Goal: Task Accomplishment & Management: Use online tool/utility

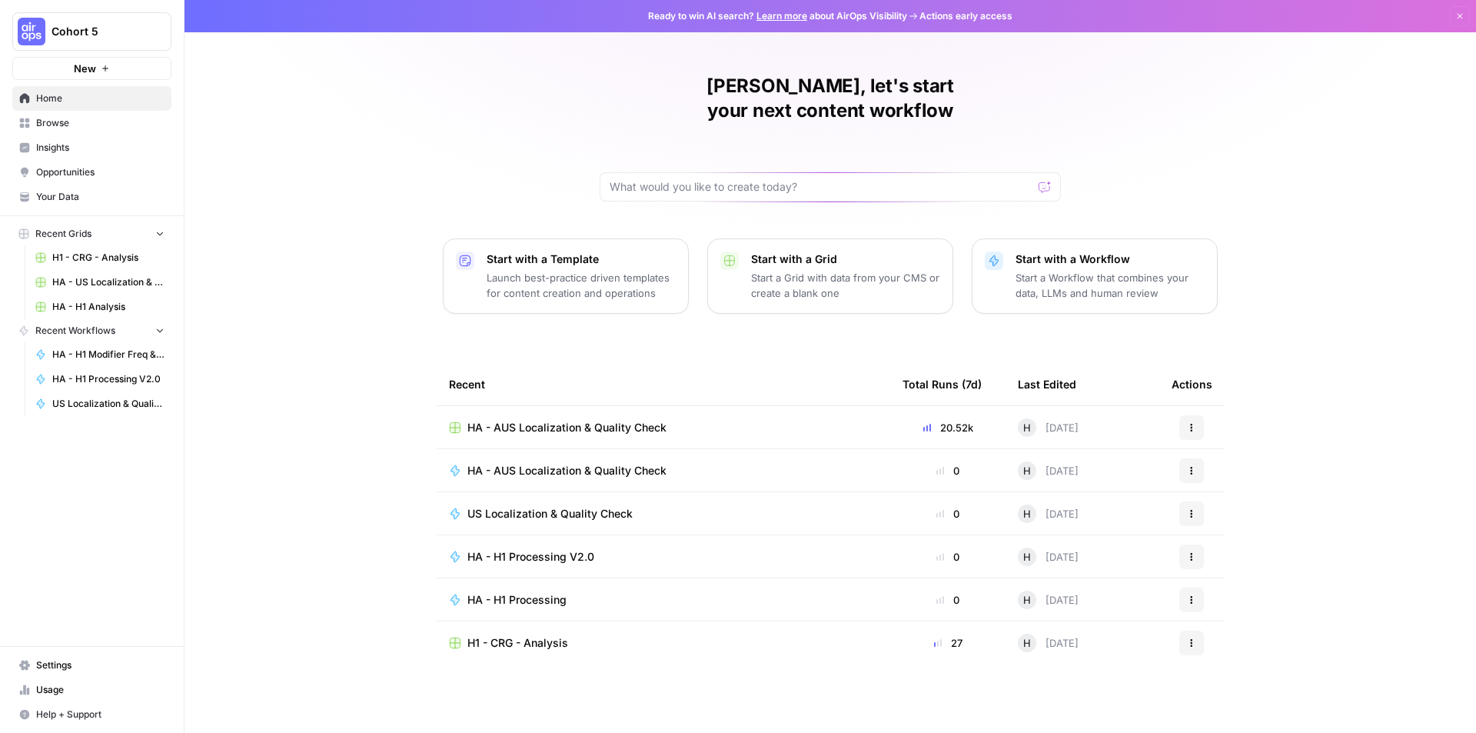
click at [627, 420] on span "HA - AUS Localization & Quality Check" at bounding box center [566, 427] width 199 height 15
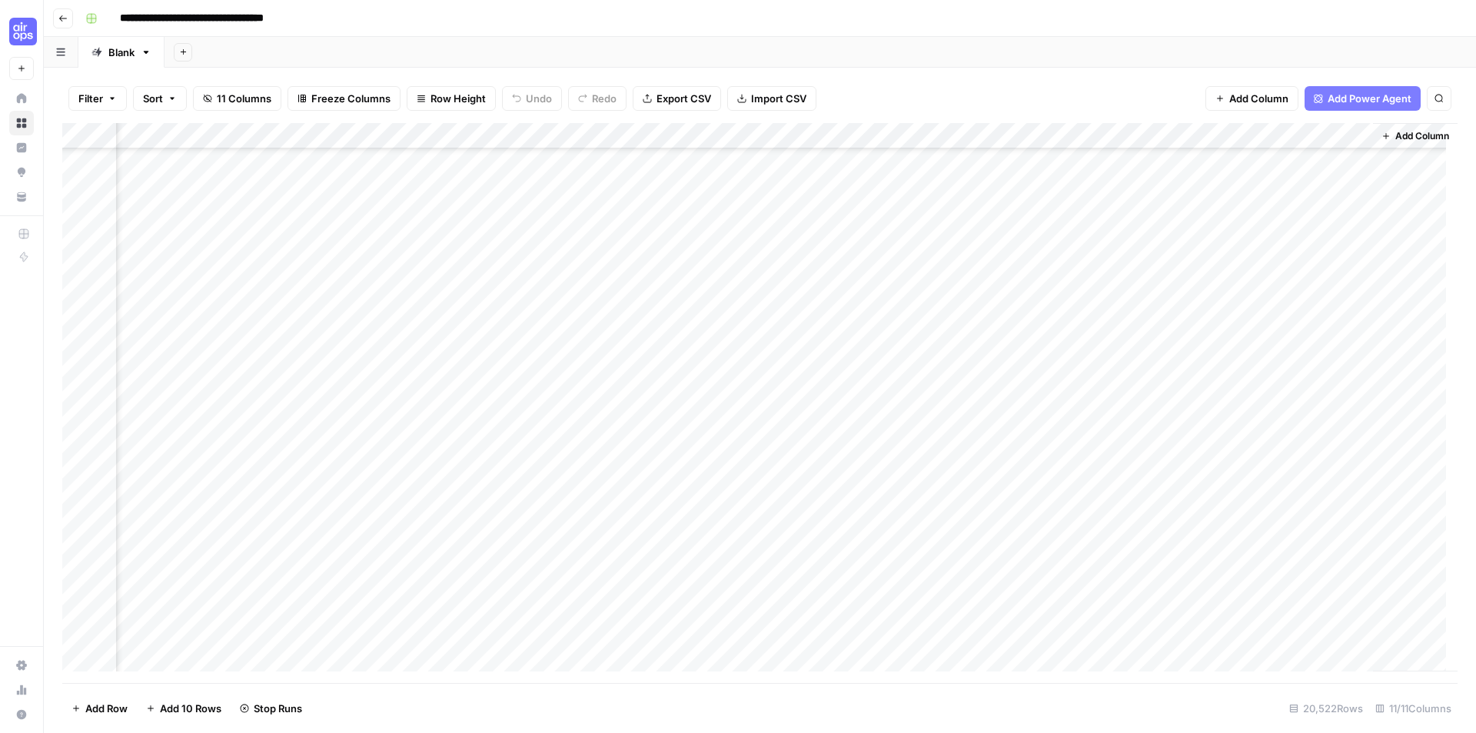
scroll to position [1614, 689]
click at [1119, 322] on div "Add Column" at bounding box center [759, 403] width 1395 height 560
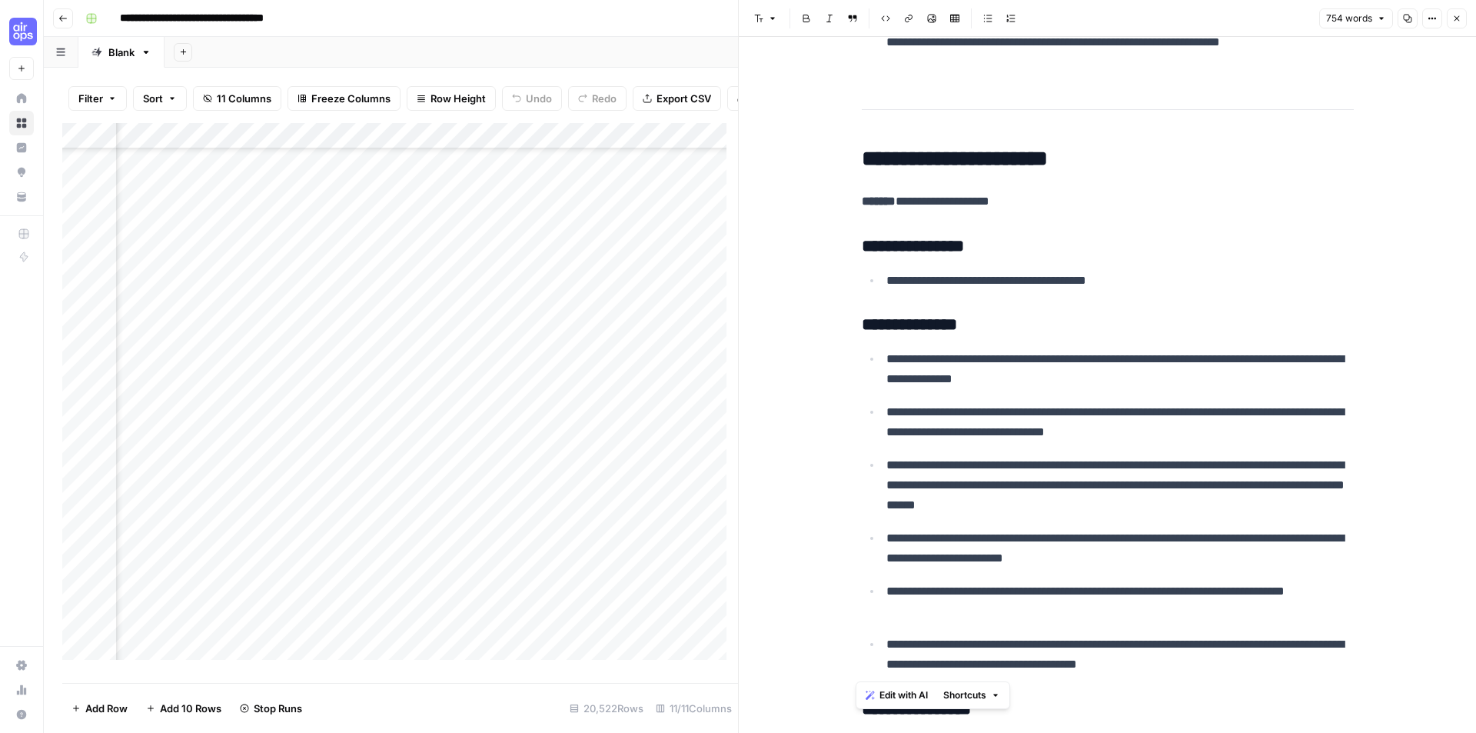
scroll to position [2152, 0]
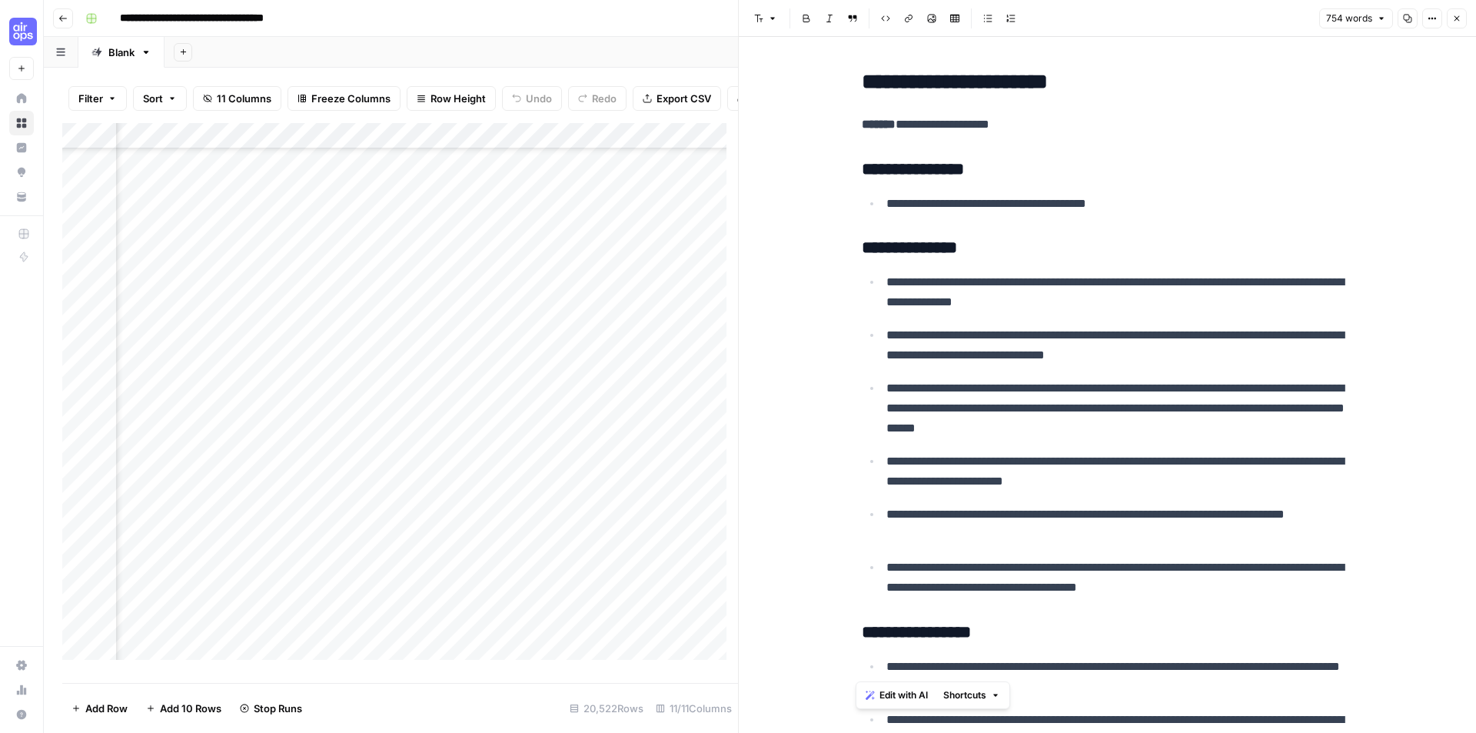
click at [1453, 19] on icon "button" at bounding box center [1456, 18] width 9 height 9
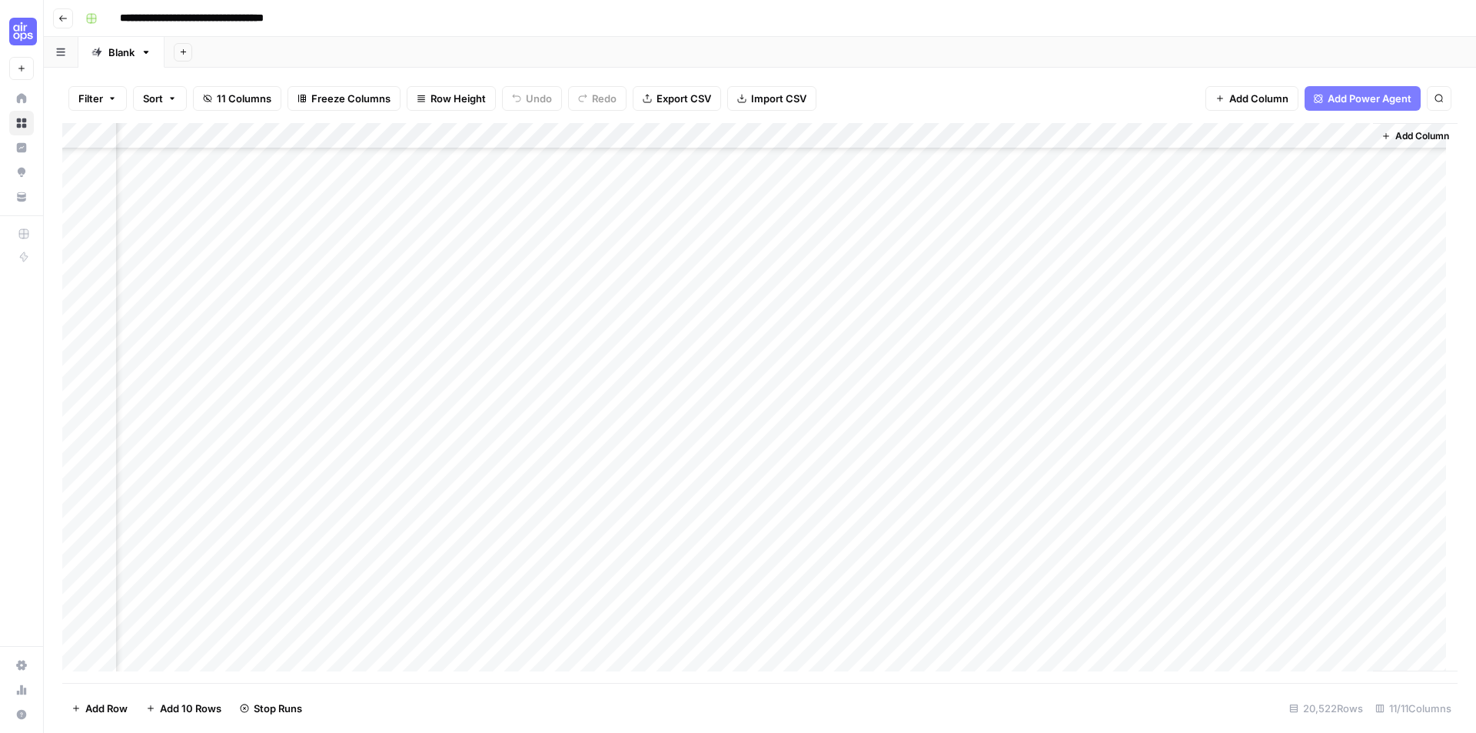
scroll to position [59273, 689]
click at [654, 135] on div "Add Column" at bounding box center [759, 403] width 1395 height 560
click at [633, 138] on div "Add Column" at bounding box center [759, 403] width 1395 height 560
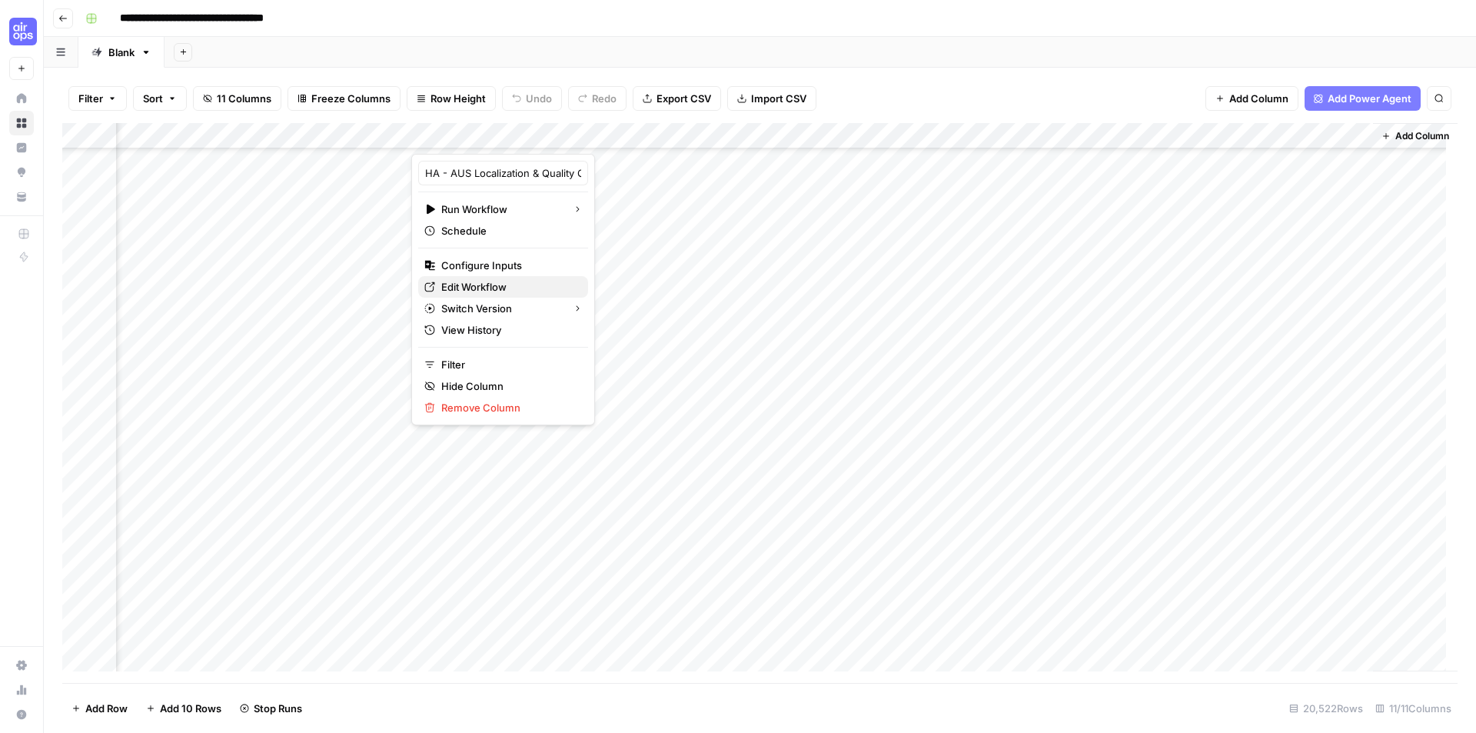
click at [495, 285] on span "Edit Workflow" at bounding box center [508, 286] width 135 height 15
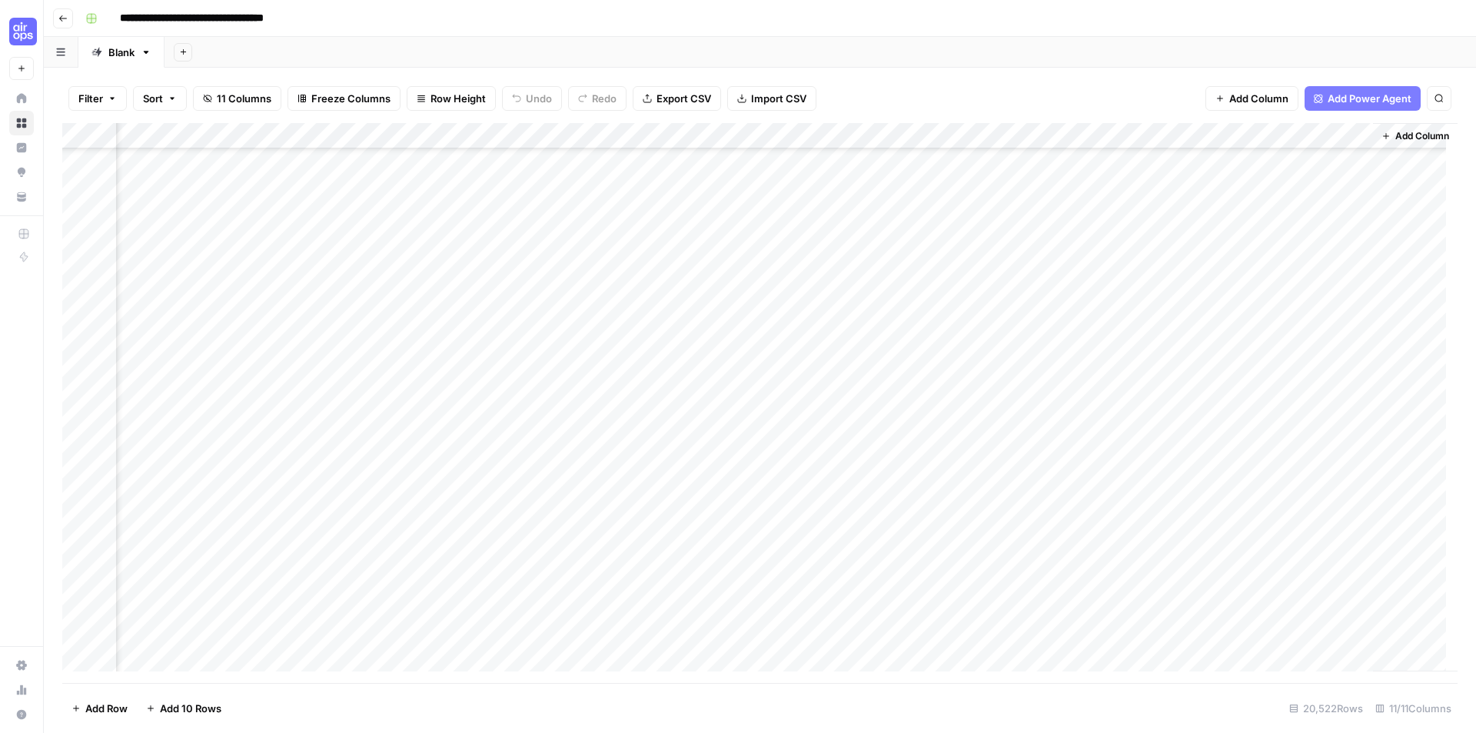
click at [659, 140] on div "Add Column" at bounding box center [759, 403] width 1395 height 560
click at [743, 224] on span "Remaining Rows" at bounding box center [709, 225] width 97 height 15
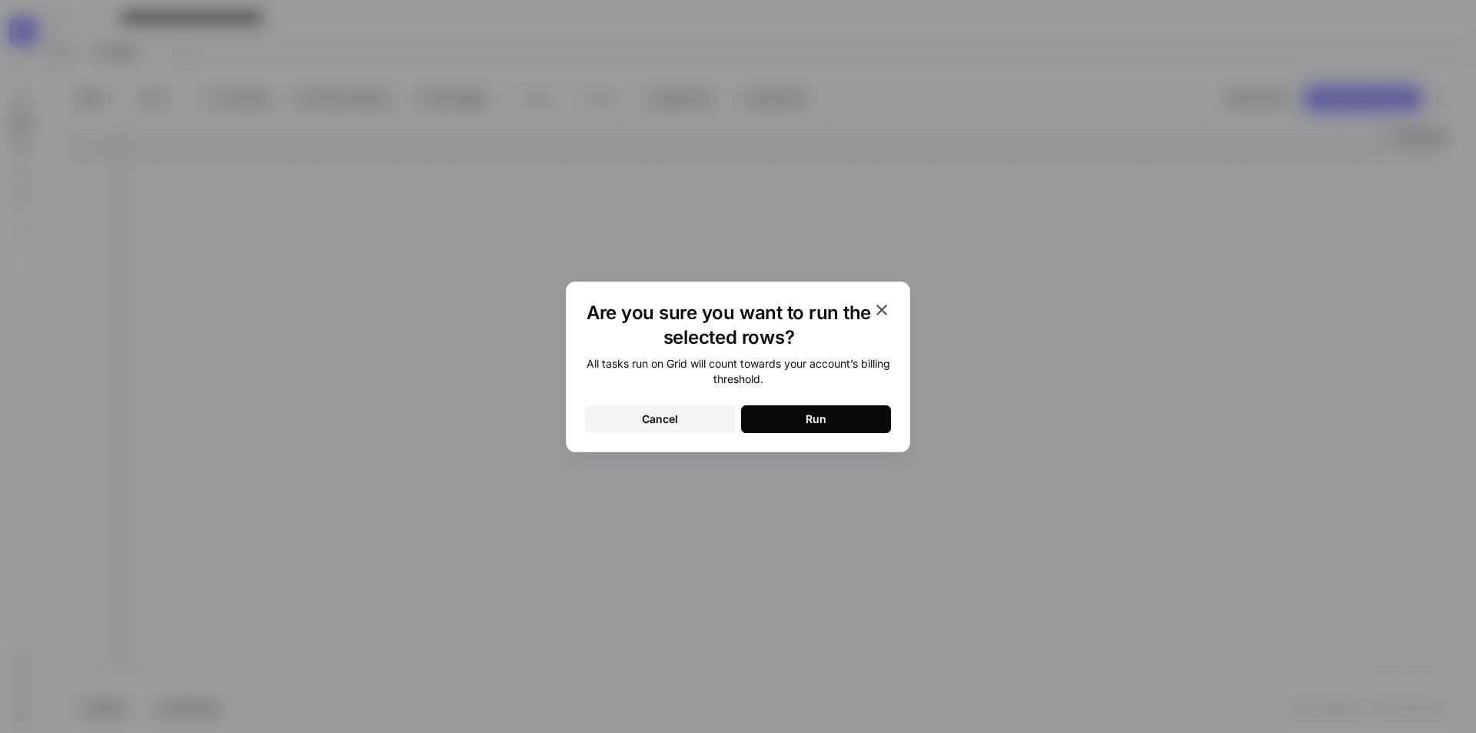
click at [801, 419] on button "Run" at bounding box center [816, 419] width 150 height 28
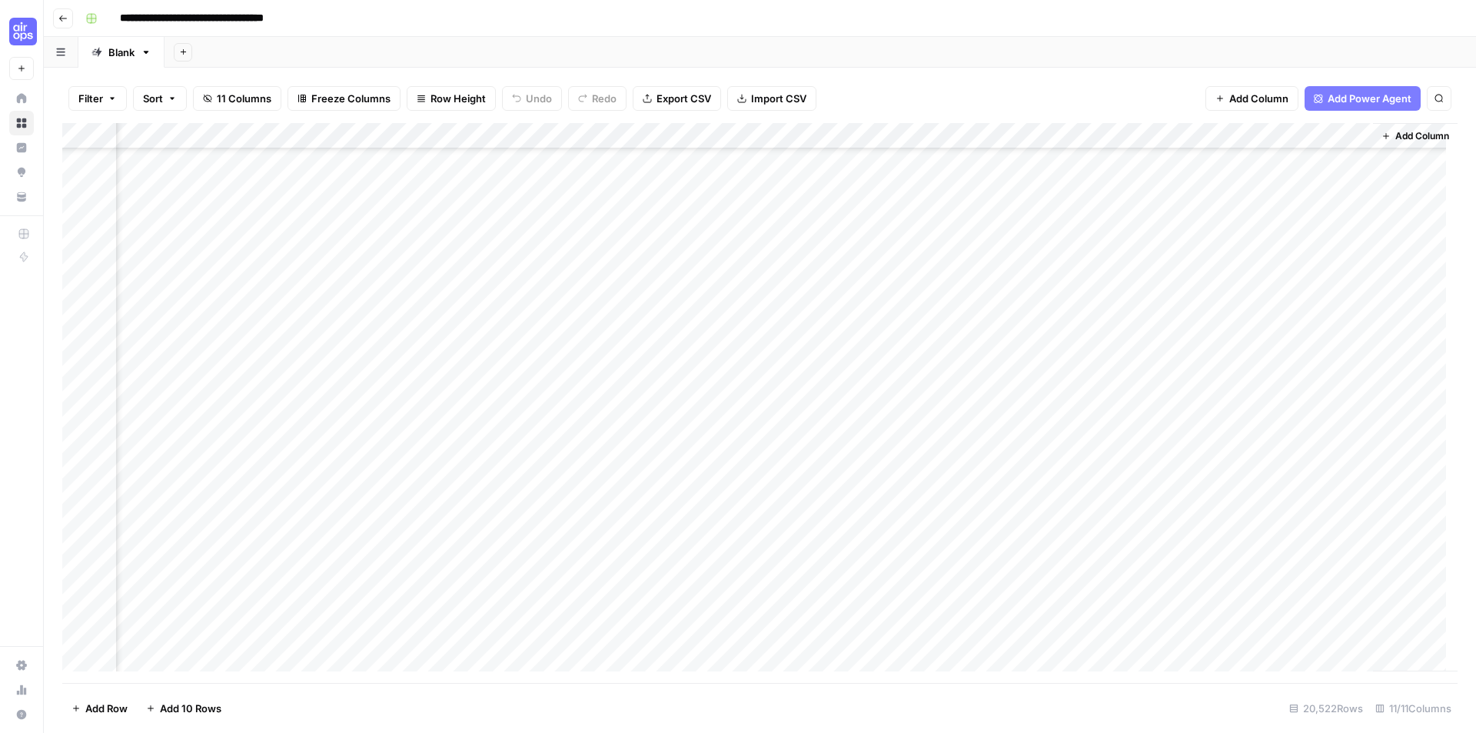
scroll to position [14884, 689]
click at [1152, 413] on div "Add Column" at bounding box center [759, 403] width 1395 height 560
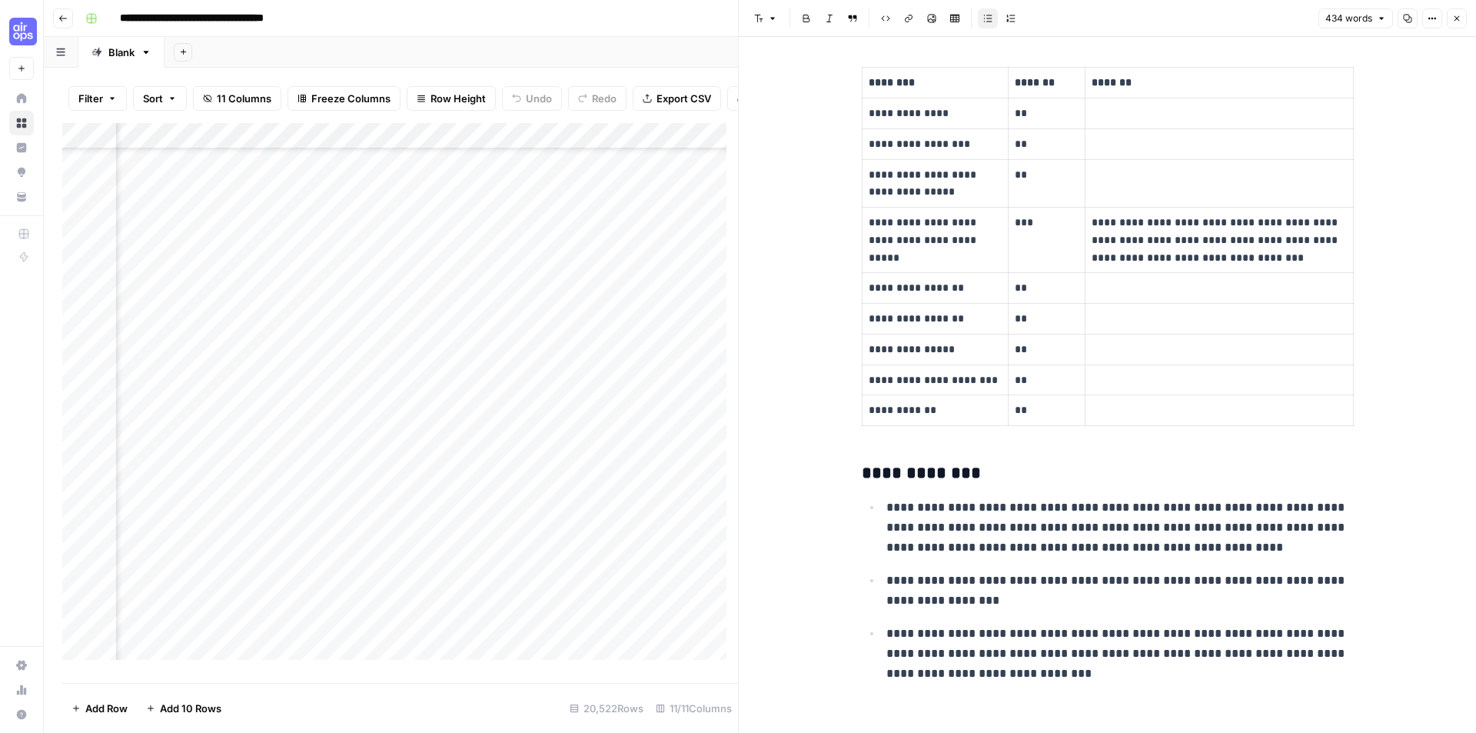
scroll to position [2030, 0]
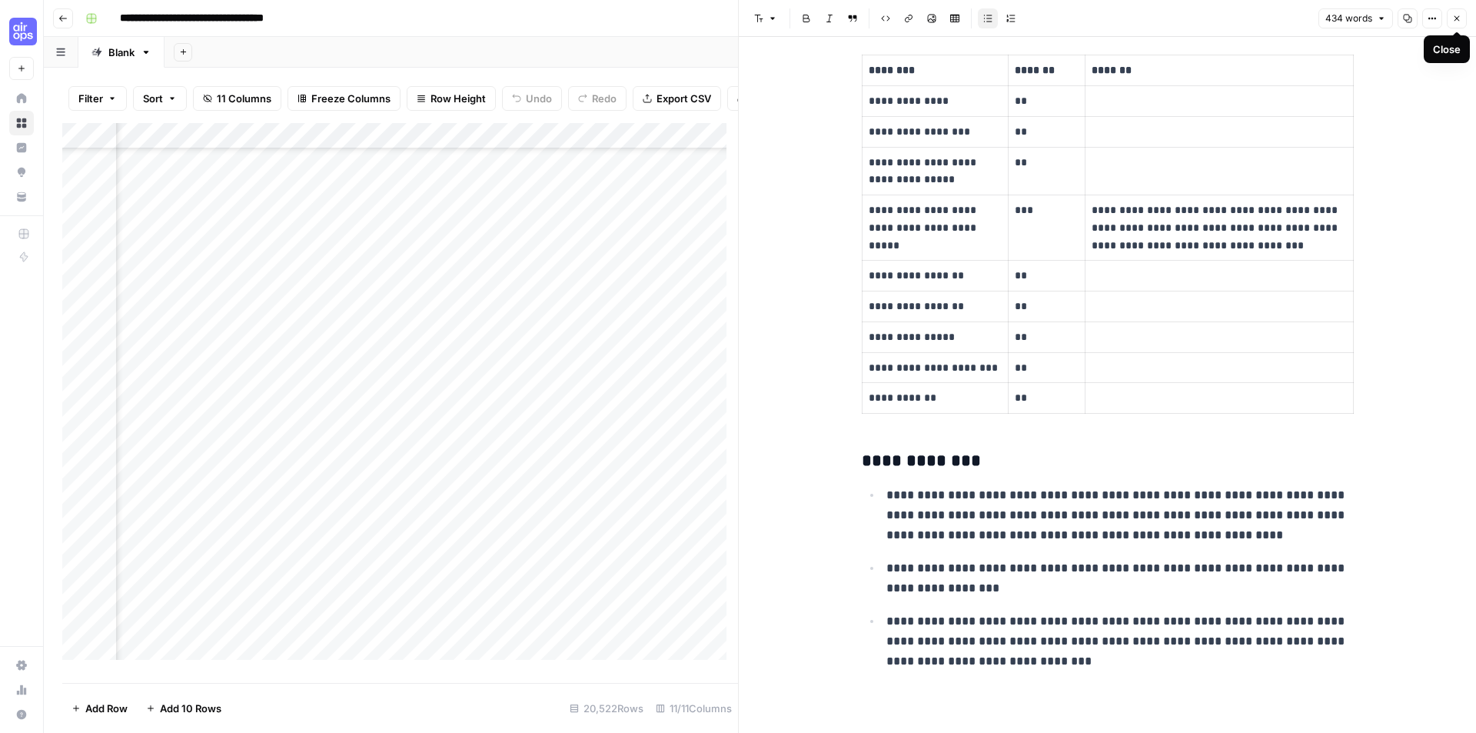
click at [1460, 17] on icon "button" at bounding box center [1456, 18] width 9 height 9
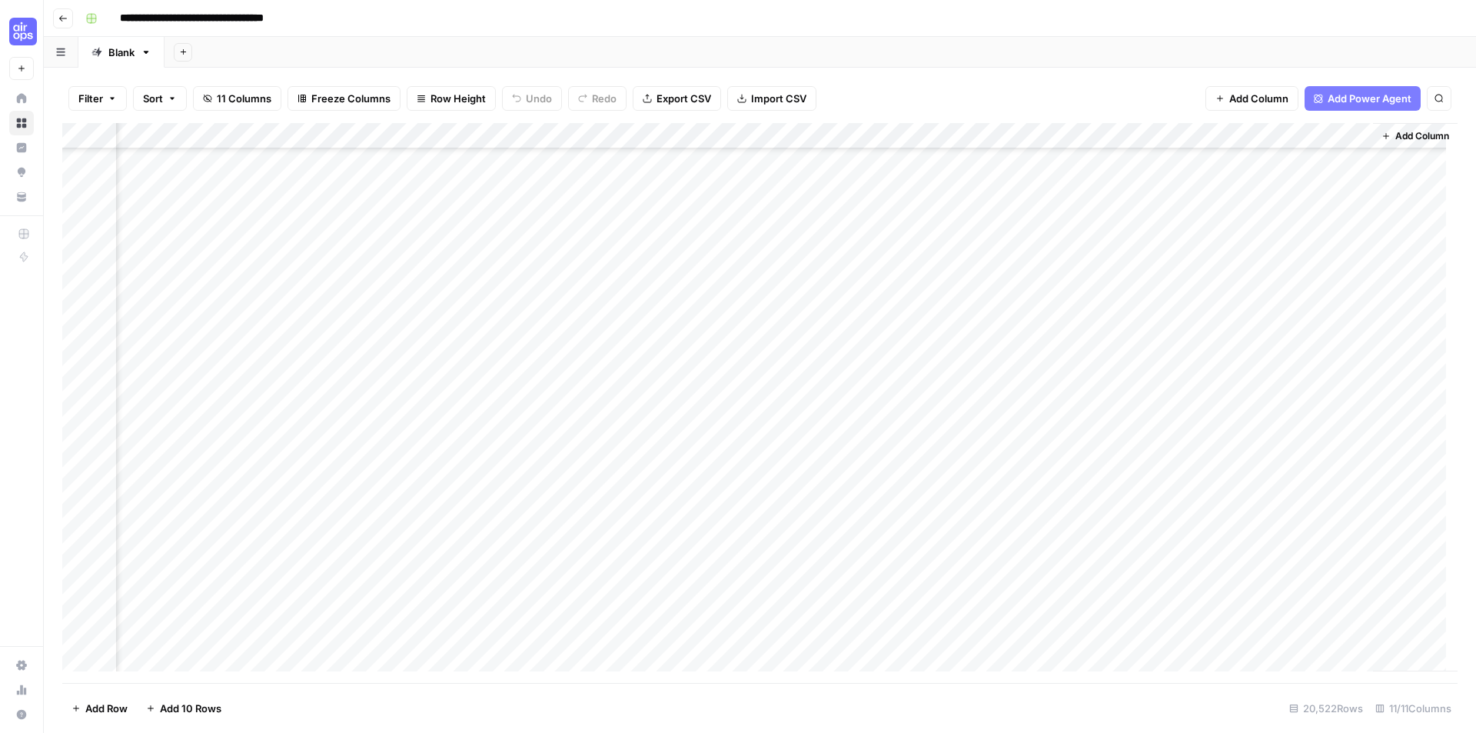
scroll to position [27933, 689]
click at [650, 133] on div "Add Column" at bounding box center [759, 403] width 1395 height 560
click at [718, 274] on span "Rows with Errors" at bounding box center [709, 268] width 97 height 15
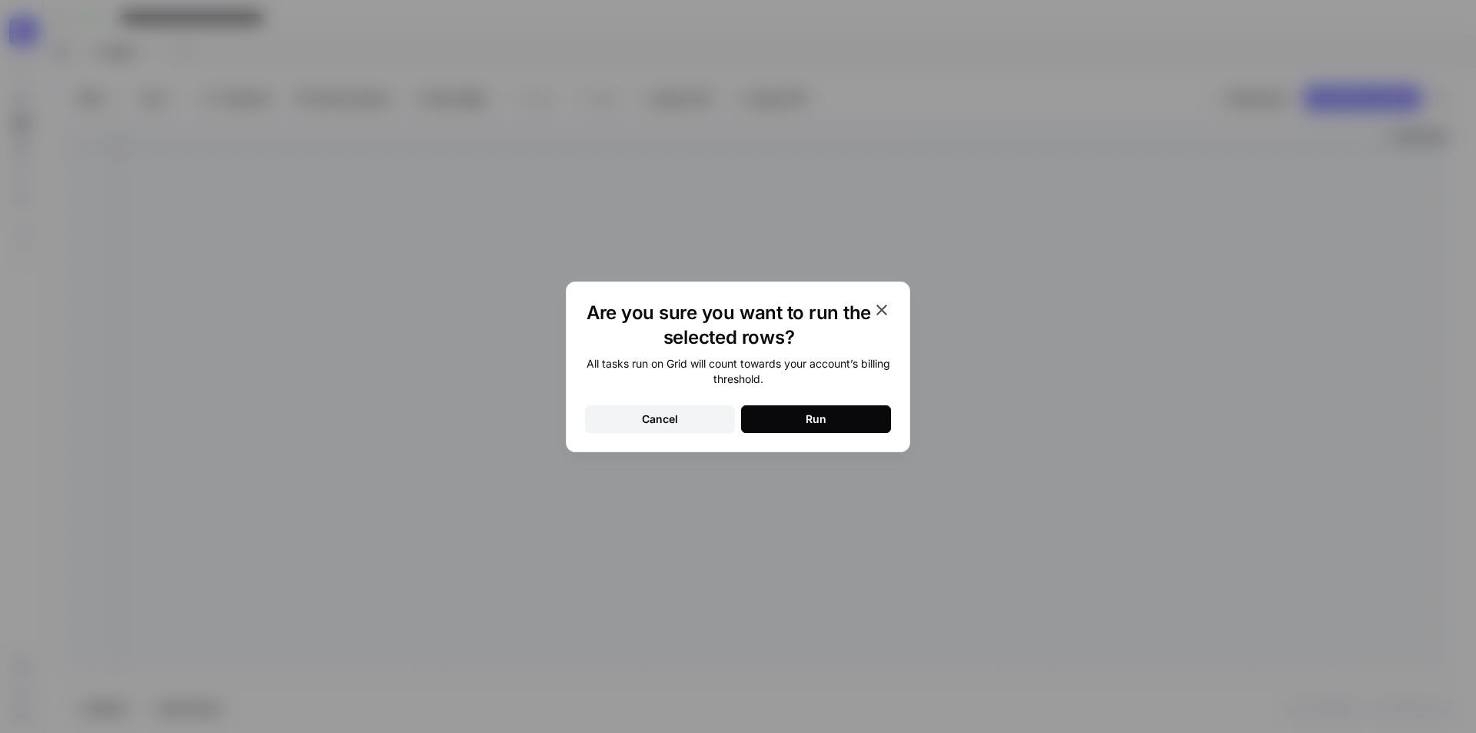
click at [799, 420] on button "Run" at bounding box center [816, 419] width 150 height 28
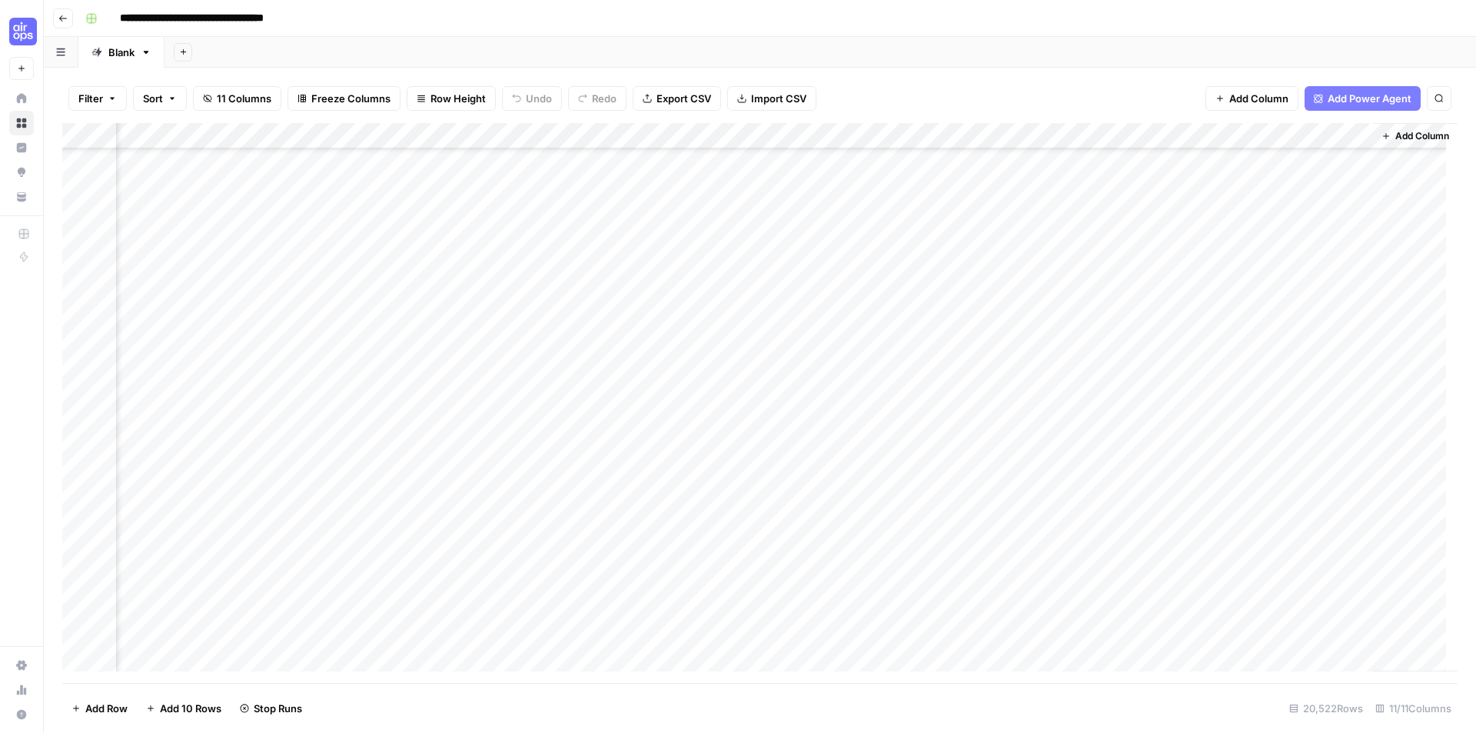
click at [799, 367] on div "Add Column" at bounding box center [759, 403] width 1395 height 560
click at [595, 354] on div "Add Column" at bounding box center [759, 403] width 1395 height 560
click at [960, 391] on div "Add Column" at bounding box center [759, 403] width 1395 height 560
click at [560, 297] on div "Add Column" at bounding box center [759, 403] width 1395 height 560
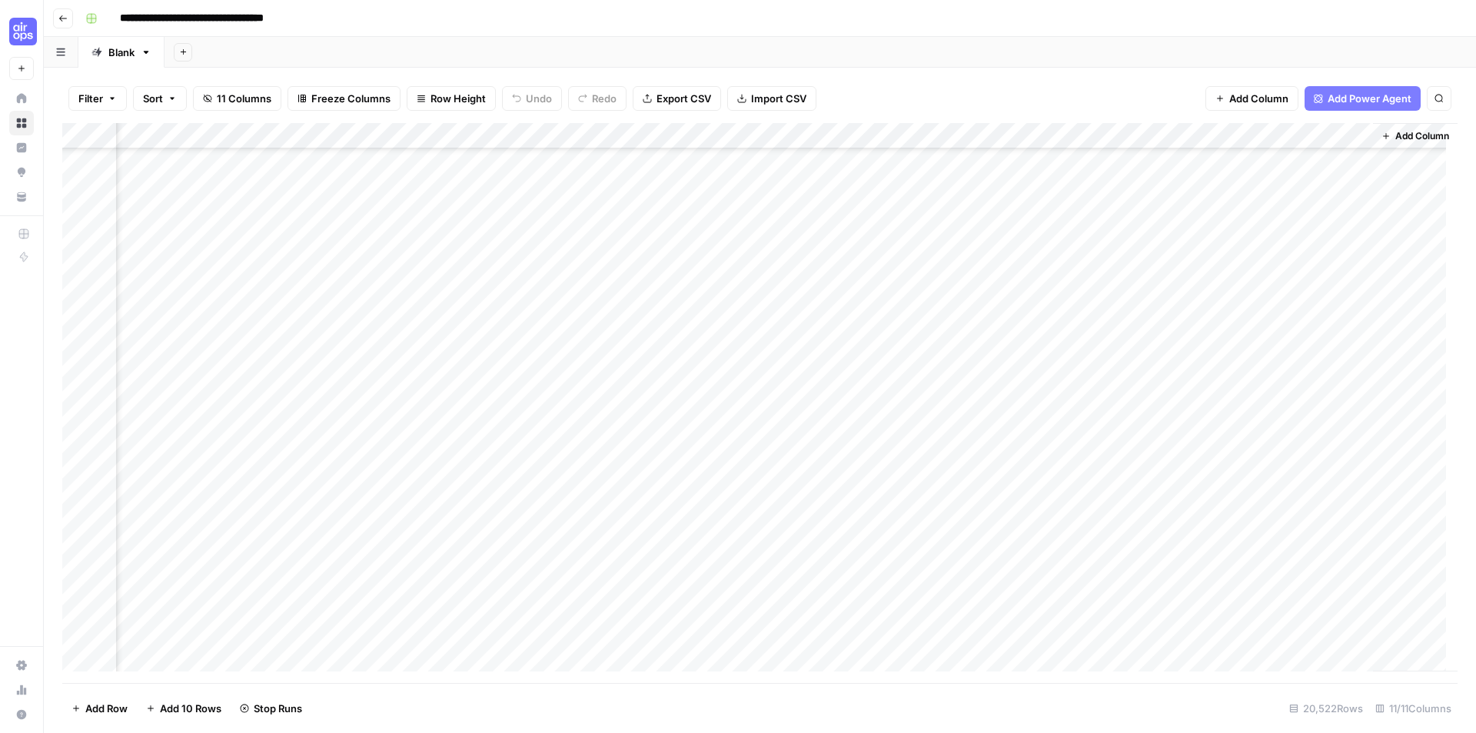
scroll to position [535888, 689]
click at [638, 137] on div "Add Column" at bounding box center [759, 403] width 1395 height 560
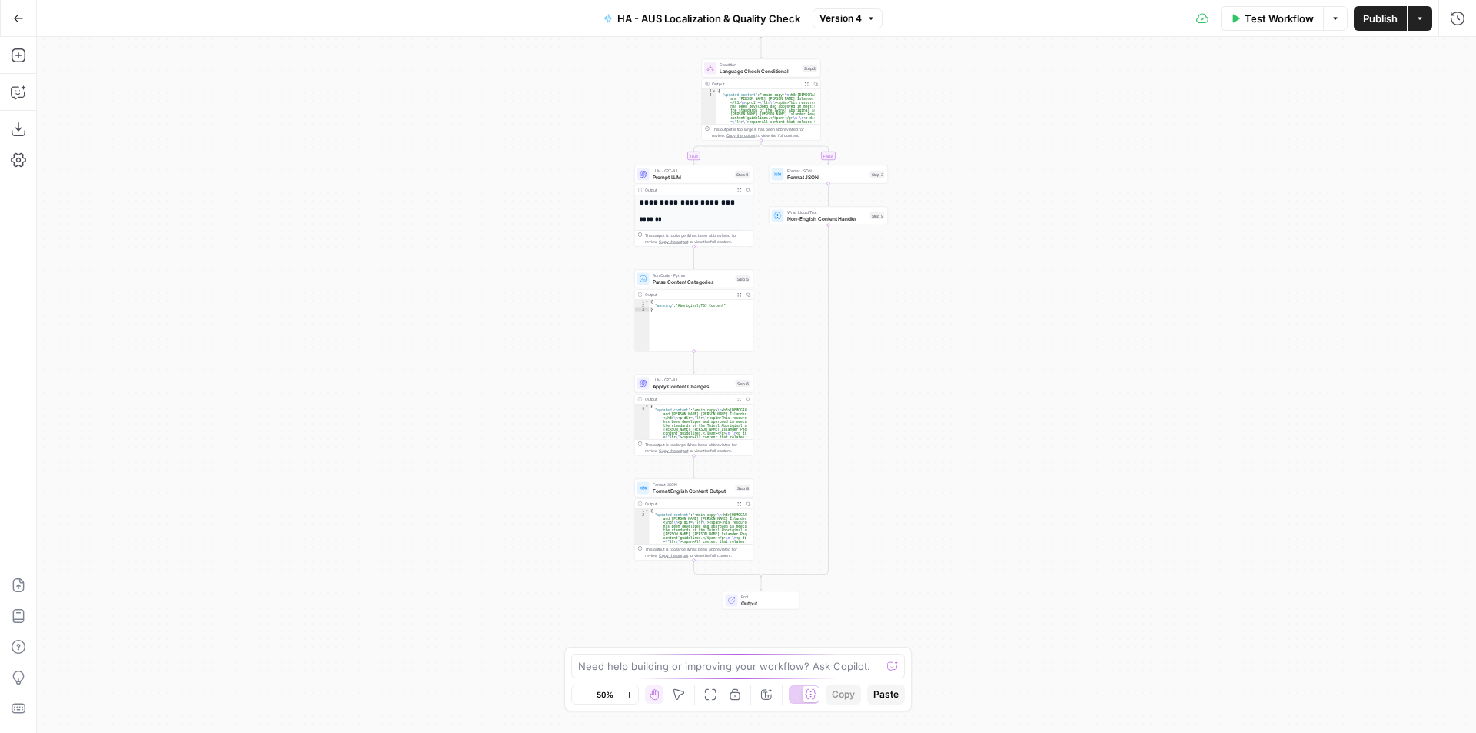
drag, startPoint x: 849, startPoint y: 458, endPoint x: 852, endPoint y: 337, distance: 120.7
click at [852, 337] on div "true false Workflow Set Inputs Inputs Run Code · Python Language Detection Step…" at bounding box center [756, 385] width 1439 height 696
click at [693, 171] on span "Prompt LLM" at bounding box center [693, 174] width 80 height 8
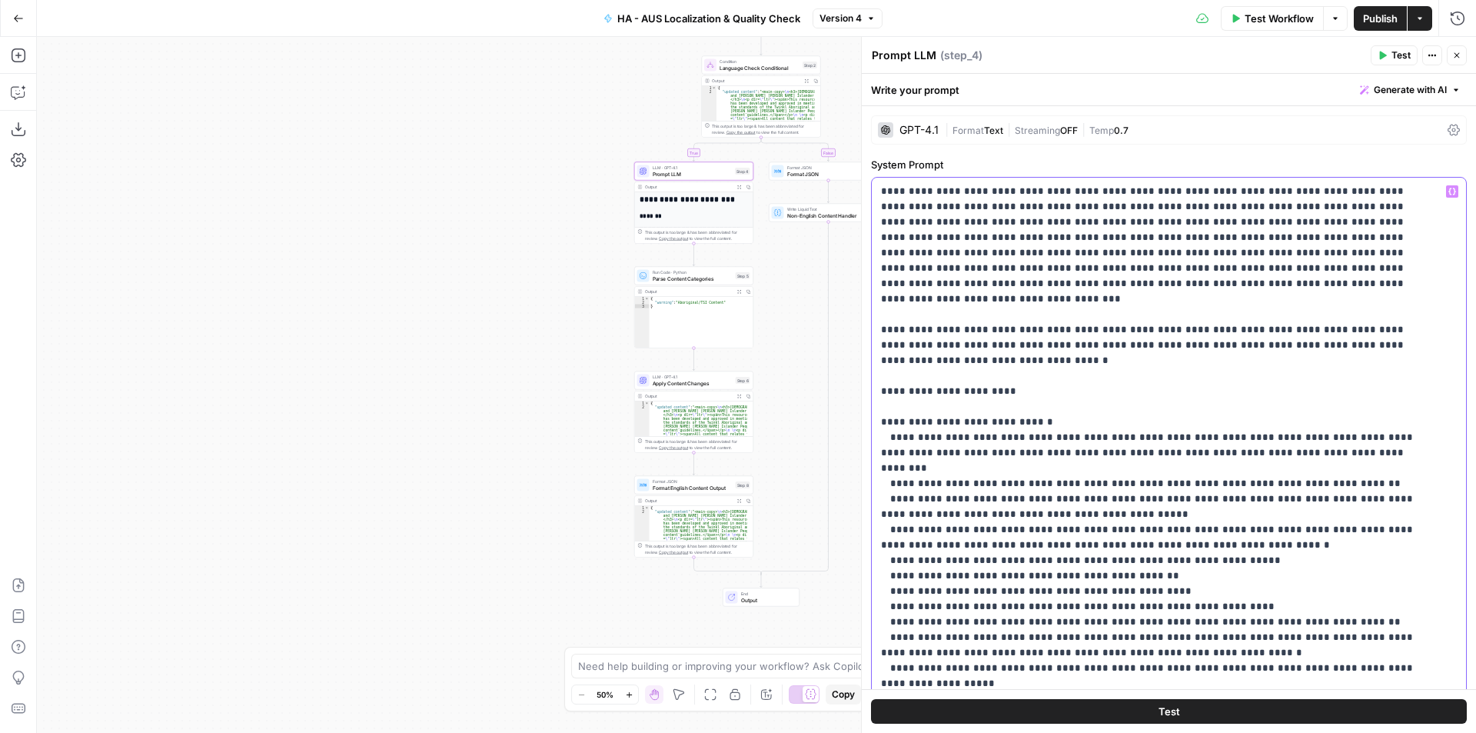
type input "students"
copy p "*"
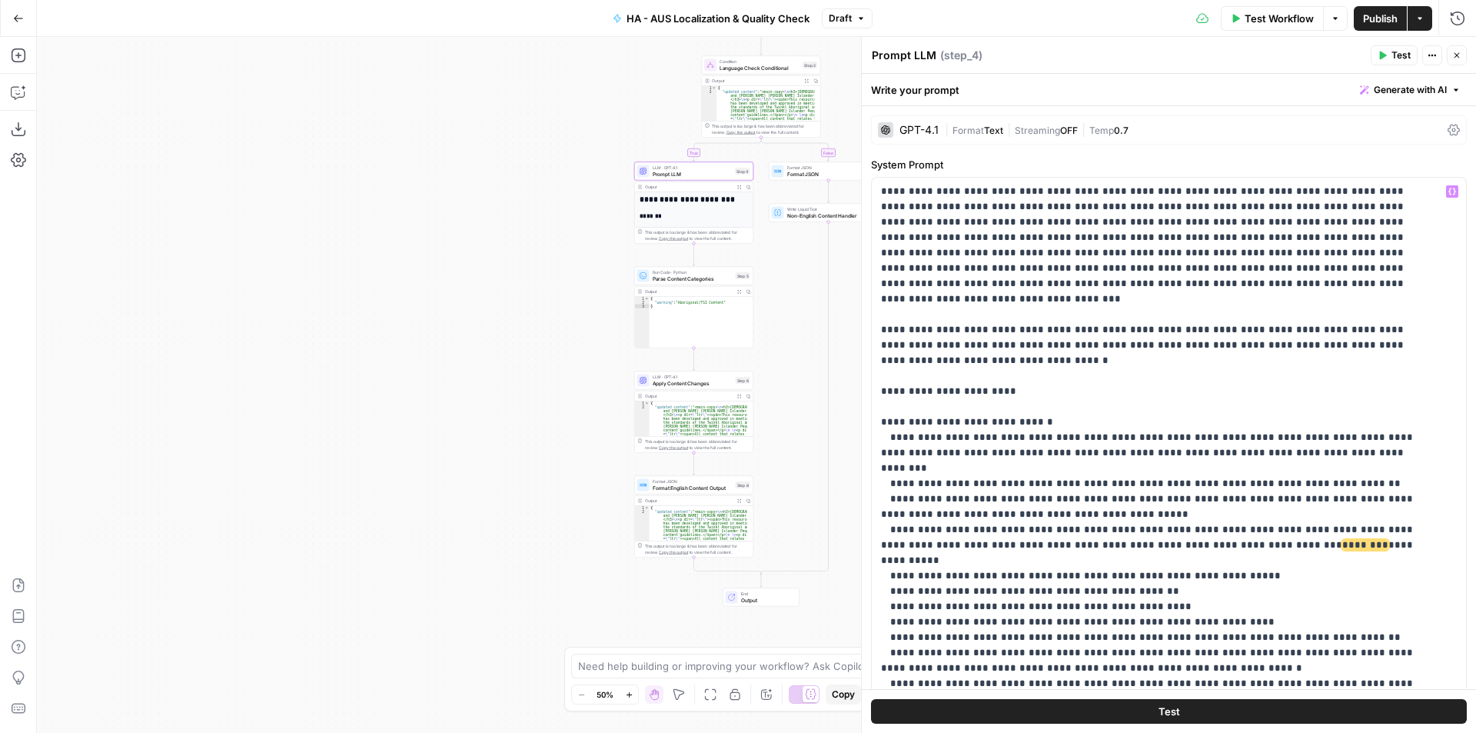
click at [1370, 18] on span "Publish" at bounding box center [1380, 18] width 35 height 15
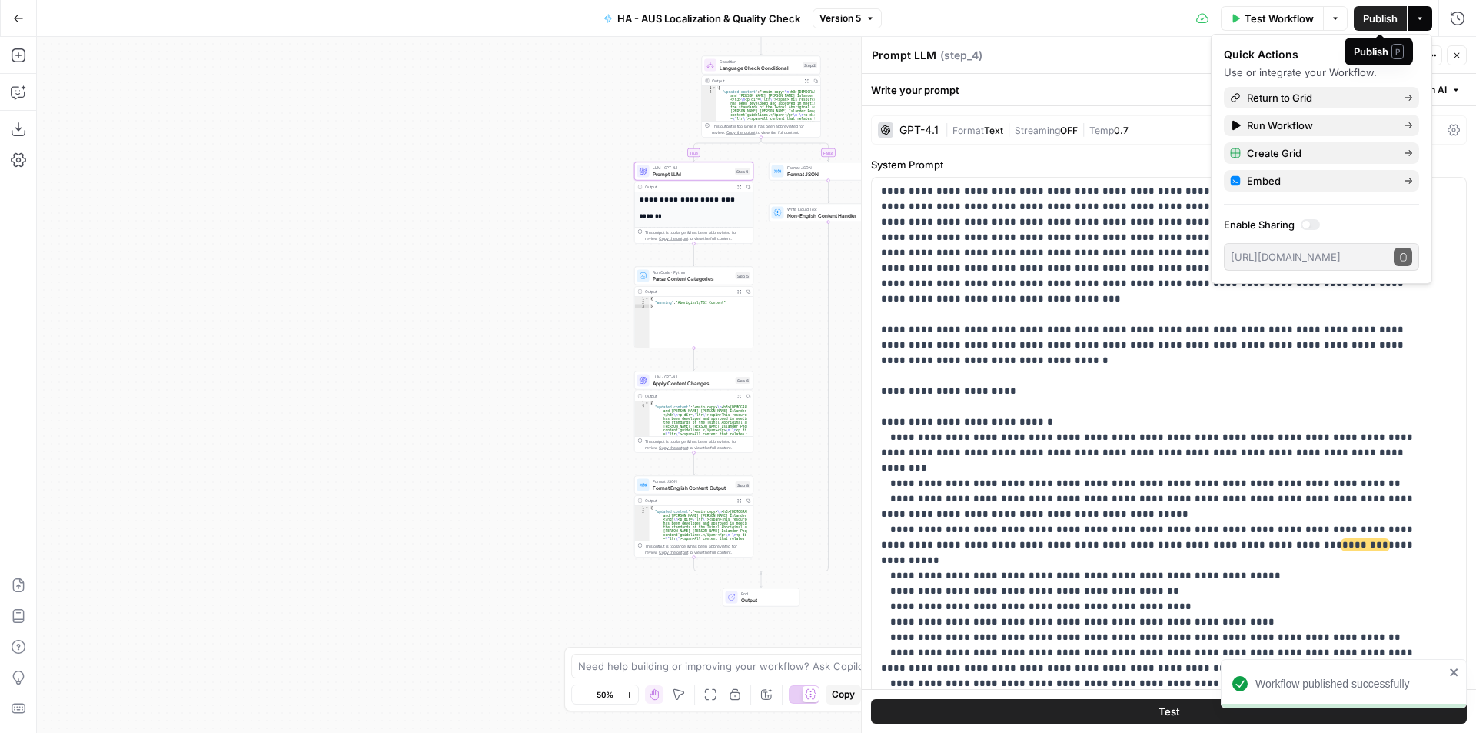
click at [1452, 58] on icon "button" at bounding box center [1456, 55] width 9 height 9
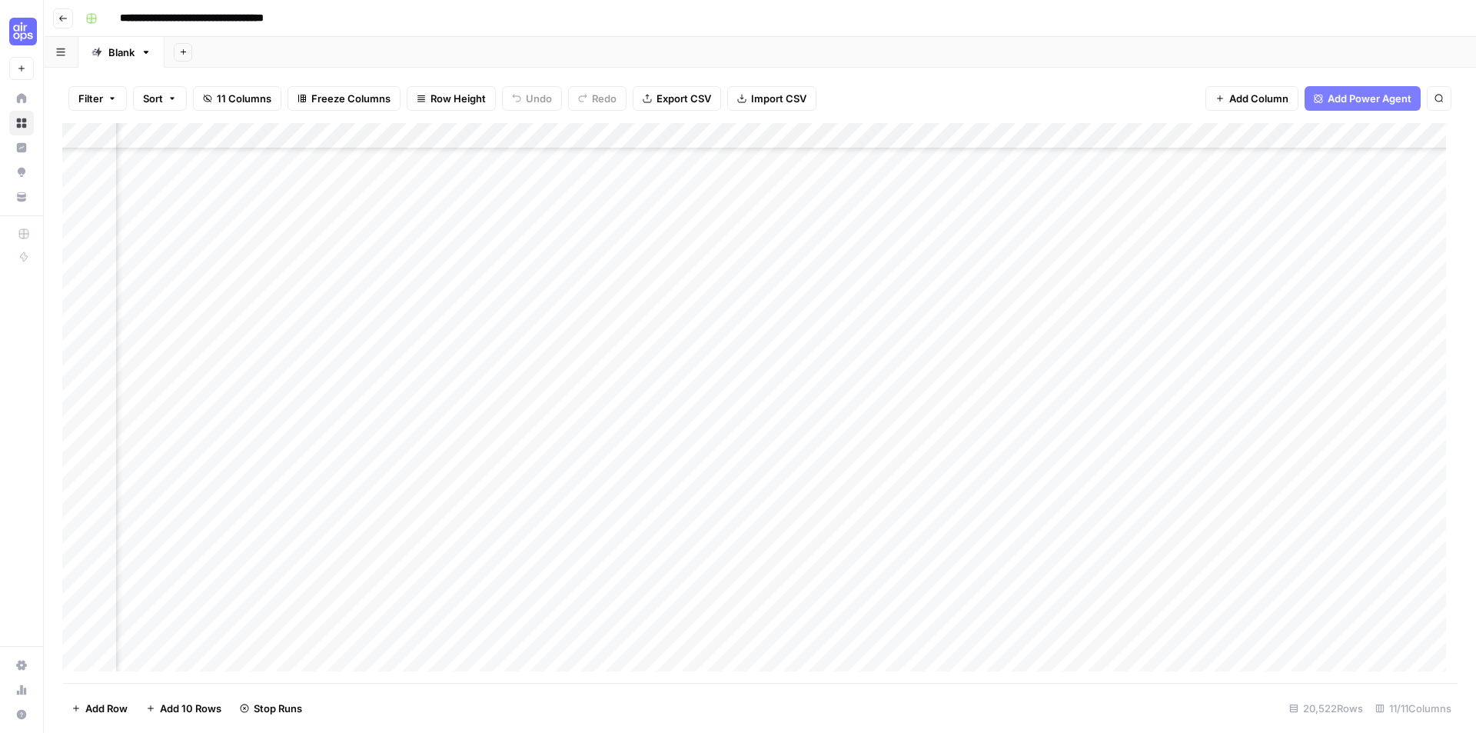
scroll to position [0, 562]
click at [760, 132] on div "Add Column" at bounding box center [759, 403] width 1395 height 560
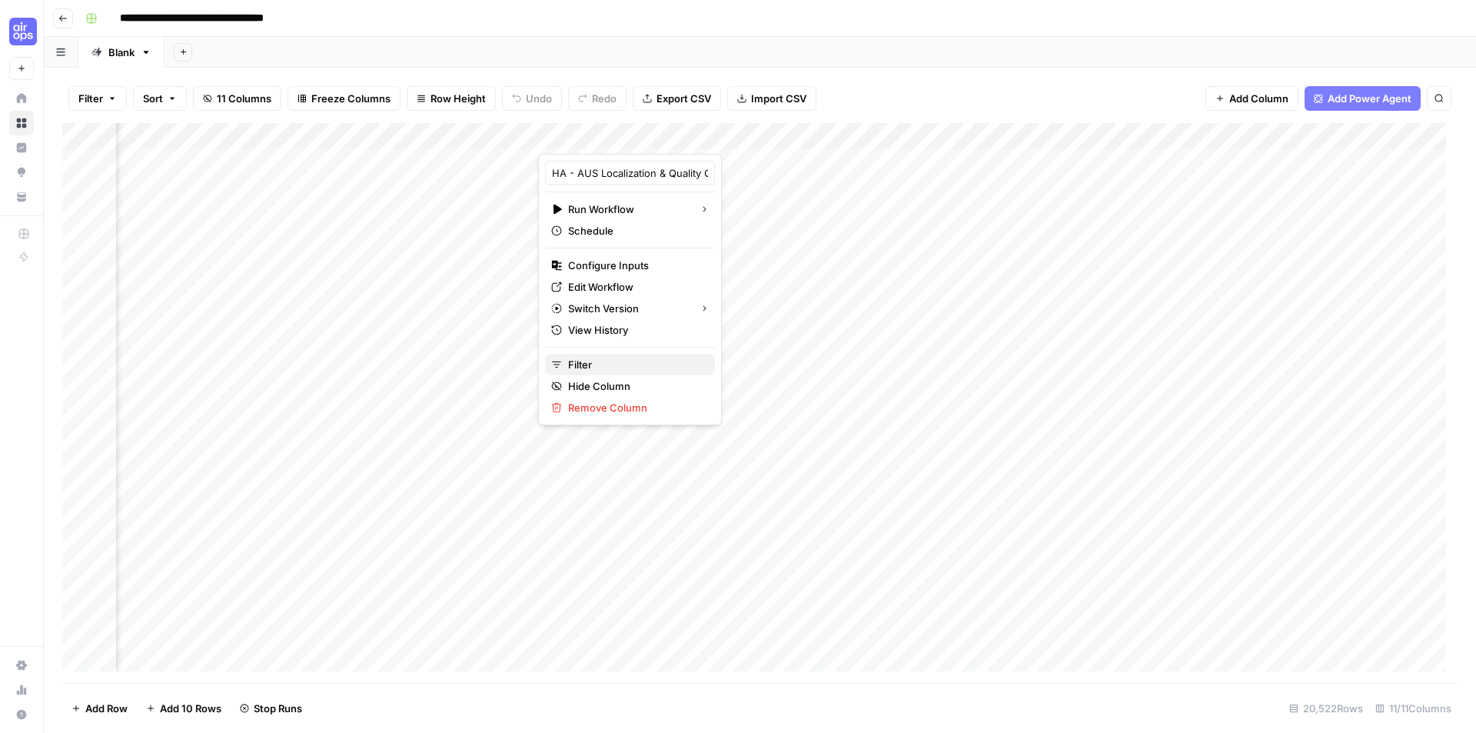
click at [629, 362] on span "Filter" at bounding box center [635, 364] width 135 height 15
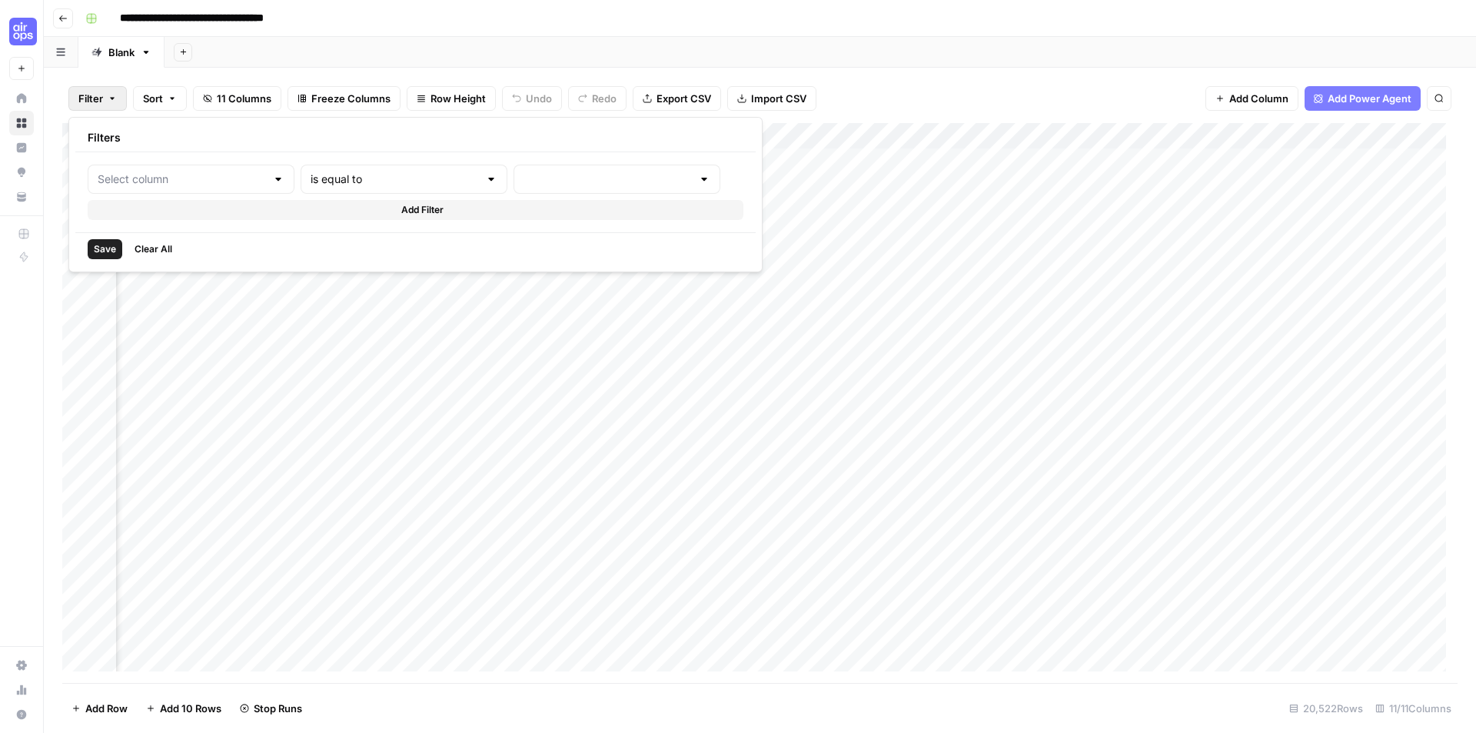
type input "HA - AUS Localization & Quality Check"
click at [567, 178] on input "text" at bounding box center [653, 178] width 187 height 15
click at [593, 307] on span "cancelled" at bounding box center [605, 303] width 171 height 15
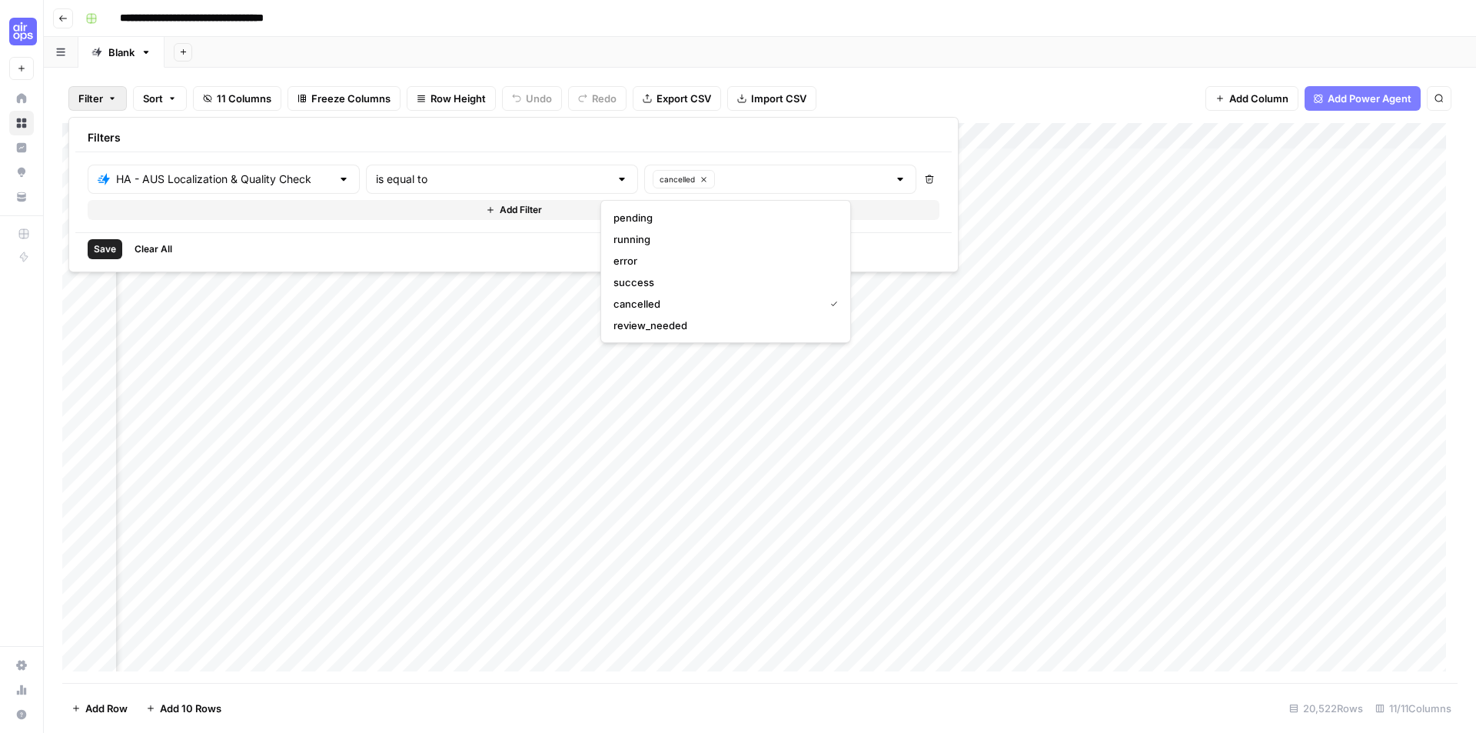
click at [682, 134] on div "Filters" at bounding box center [513, 138] width 876 height 28
click at [108, 248] on span "Save" at bounding box center [105, 249] width 22 height 14
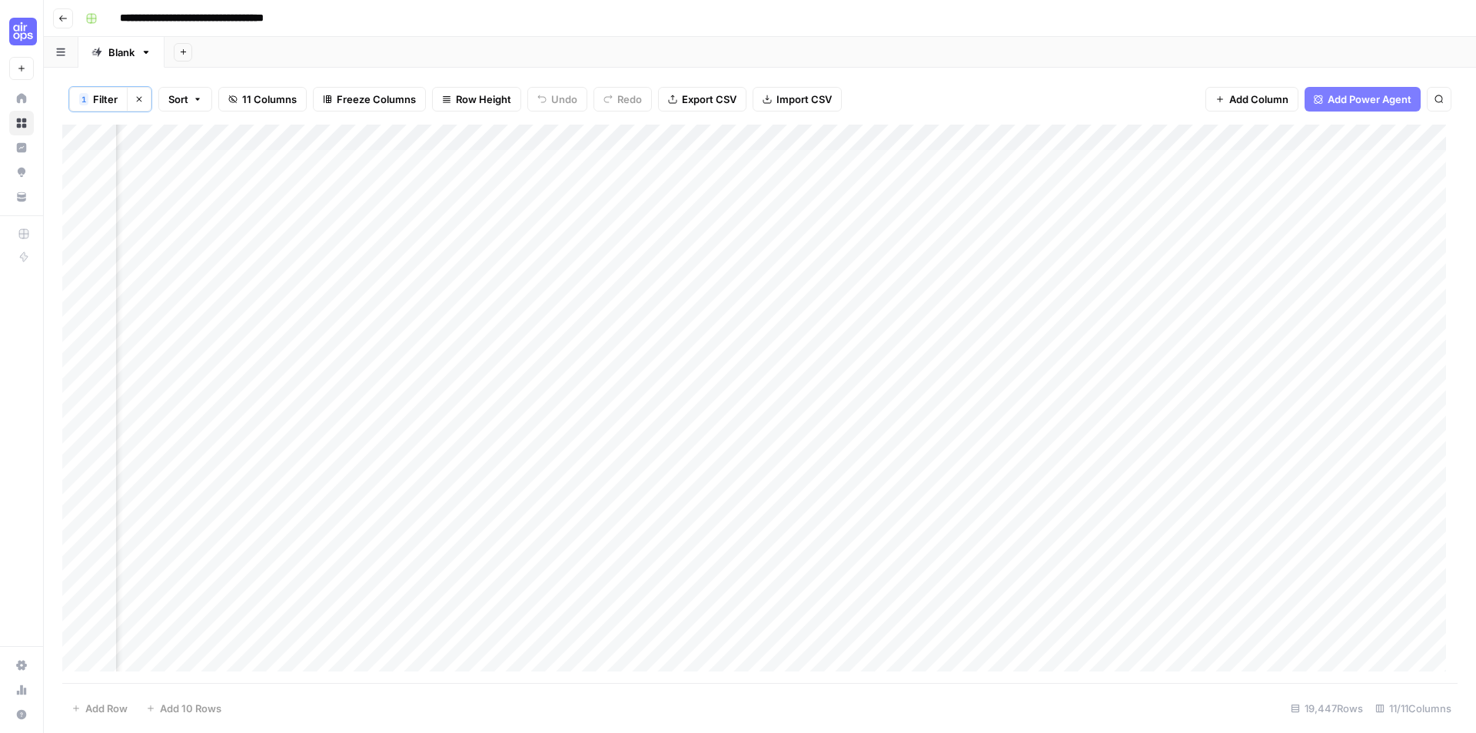
click at [785, 136] on div "Add Column" at bounding box center [759, 404] width 1395 height 558
click at [819, 174] on span "All Rows" at bounding box center [836, 172] width 97 height 15
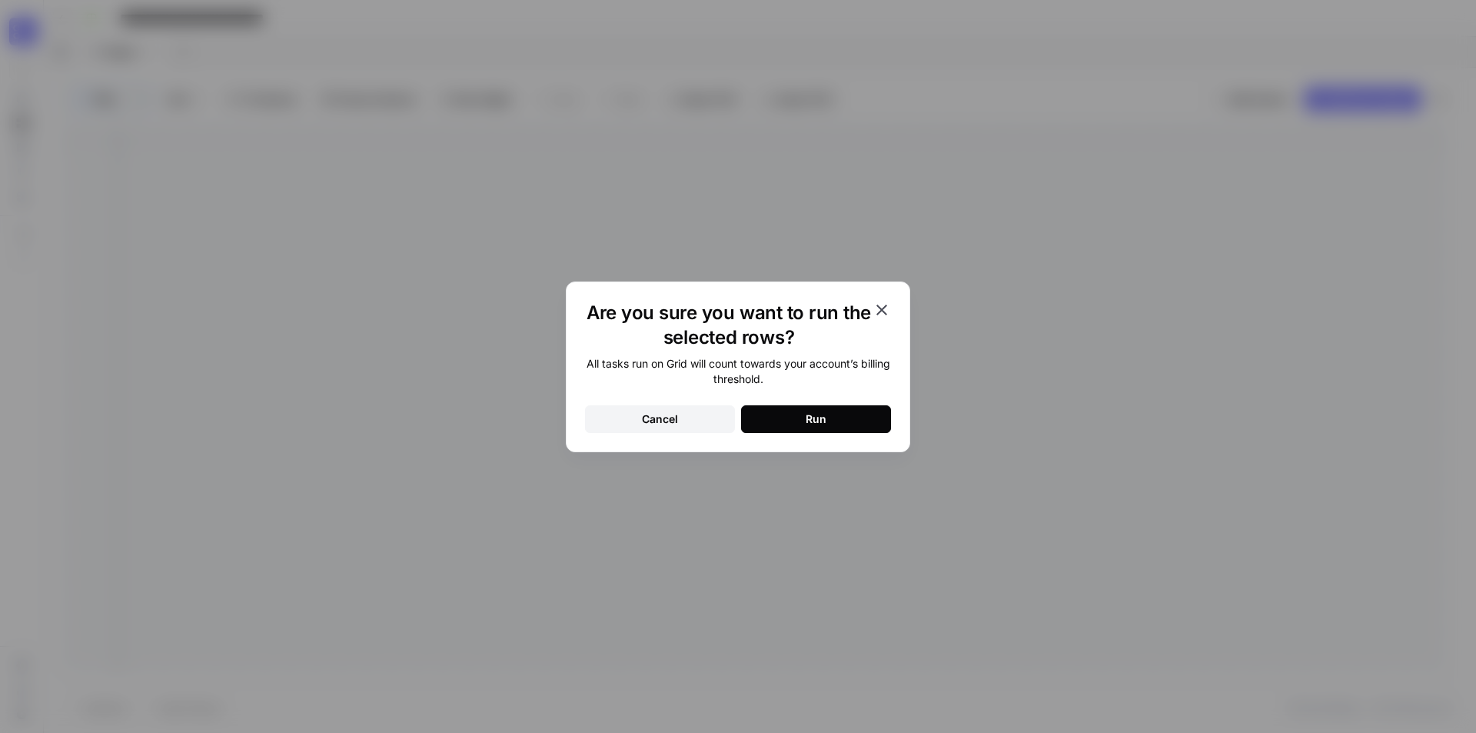
click at [815, 411] on div "Run" at bounding box center [816, 418] width 21 height 15
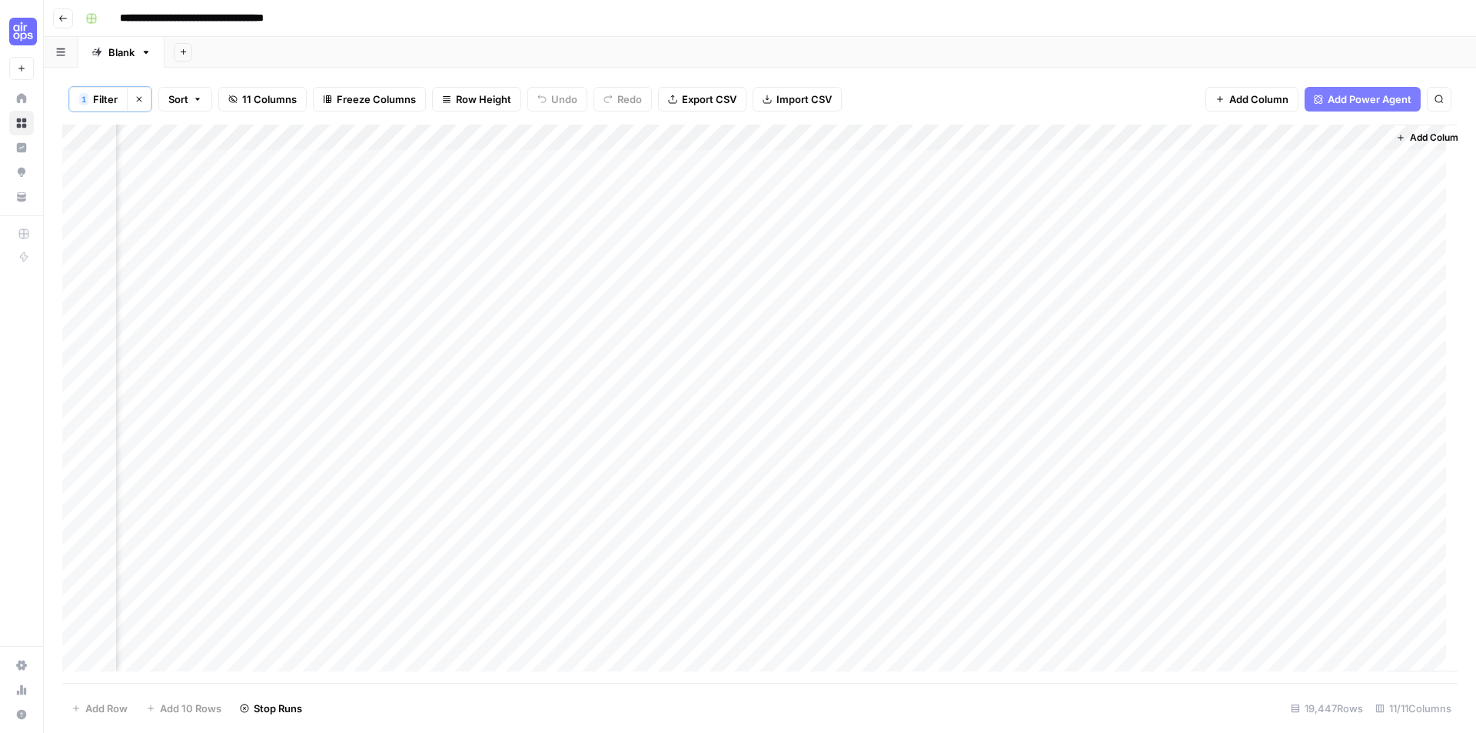
scroll to position [0, 689]
click at [1184, 161] on div "Add Column" at bounding box center [759, 404] width 1395 height 558
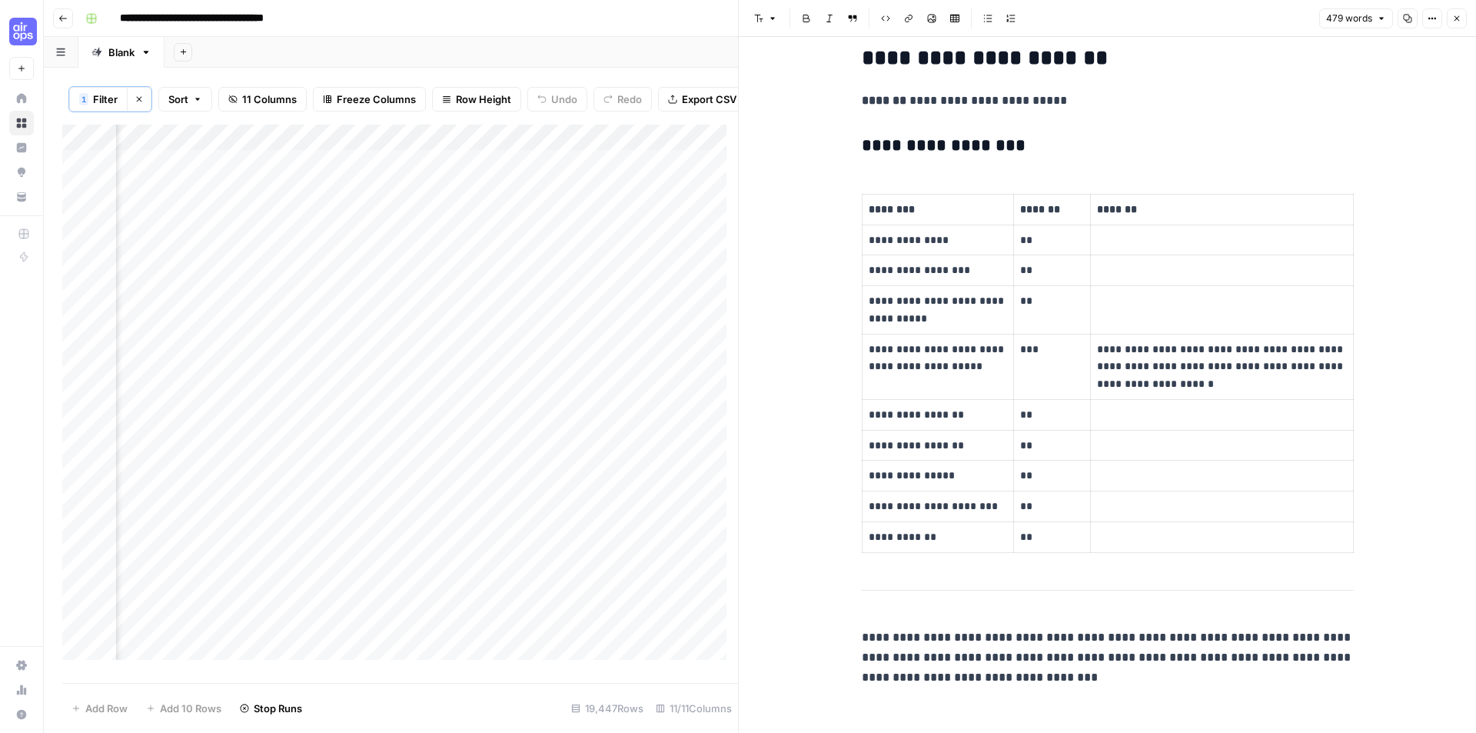
scroll to position [2259, 0]
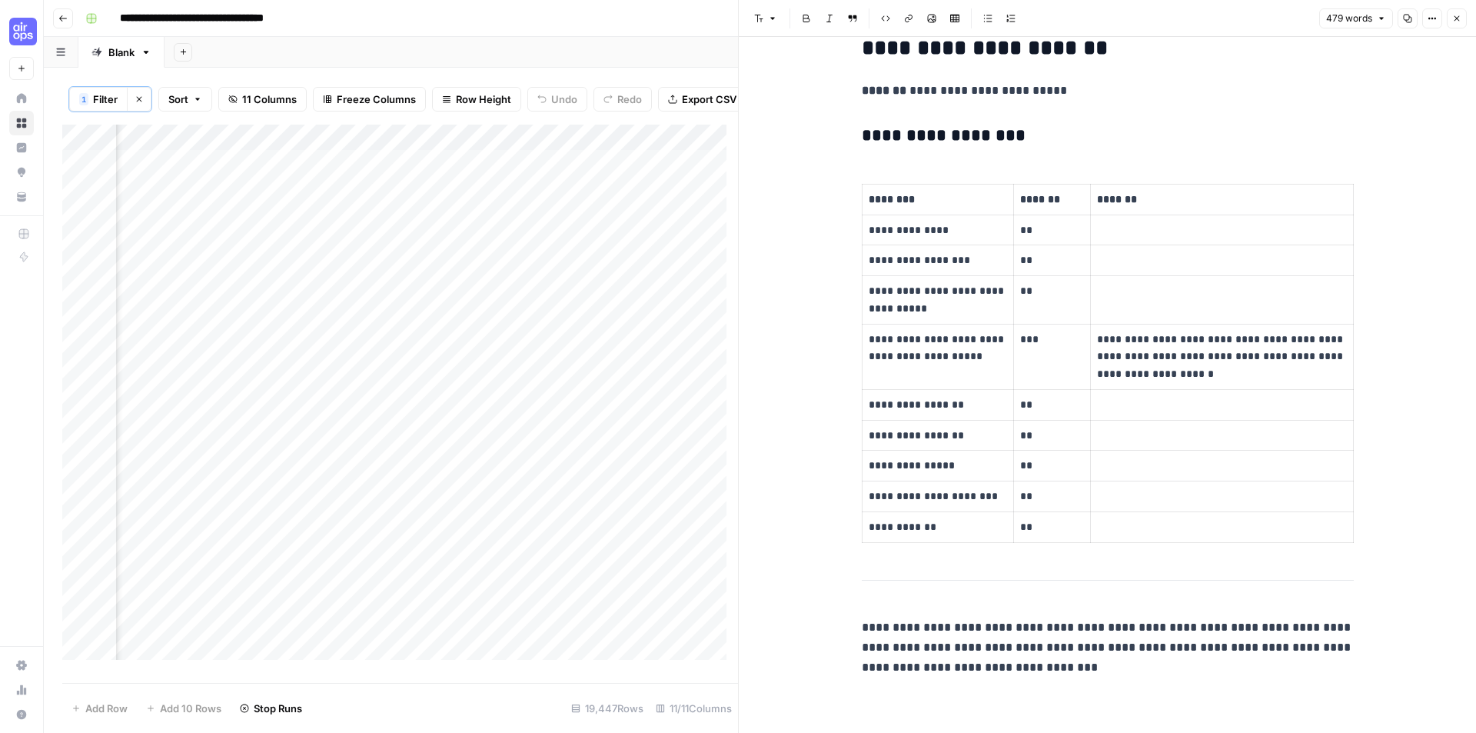
click at [1456, 16] on icon "button" at bounding box center [1456, 18] width 9 height 9
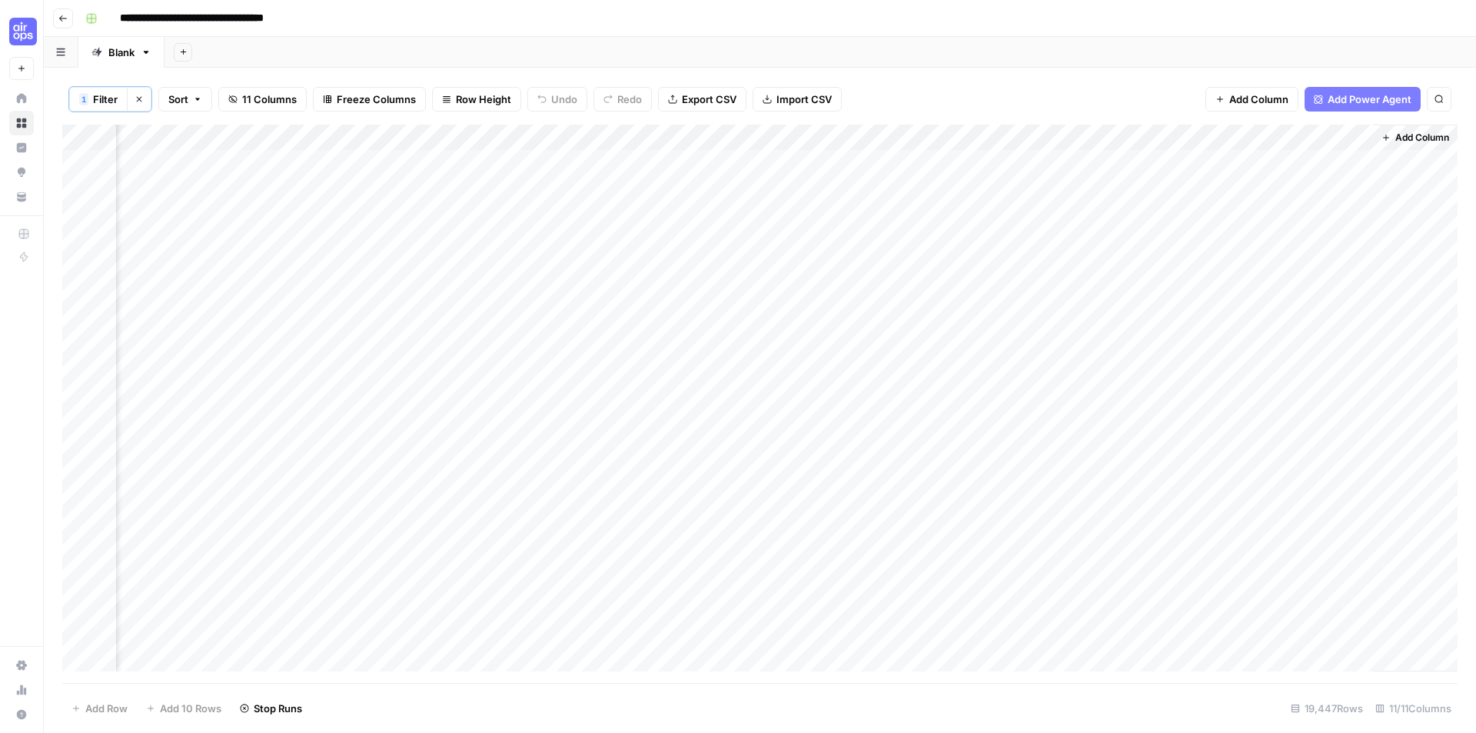
scroll to position [0, 670]
click at [1073, 164] on div "Add Column" at bounding box center [759, 404] width 1395 height 558
click at [921, 162] on div "Add Column" at bounding box center [759, 404] width 1395 height 558
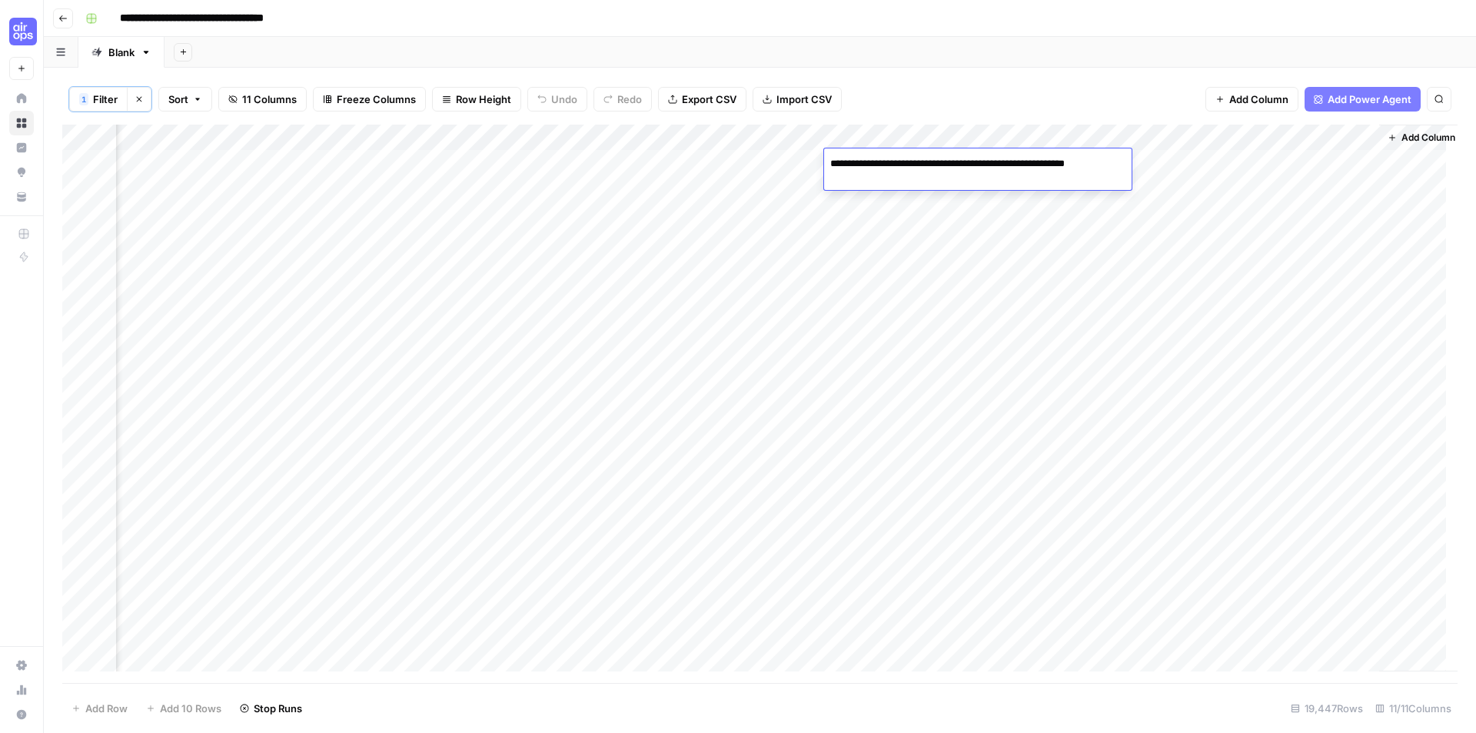
click at [1169, 158] on div "Add Column" at bounding box center [759, 404] width 1395 height 558
